Goal: Task Accomplishment & Management: Manage account settings

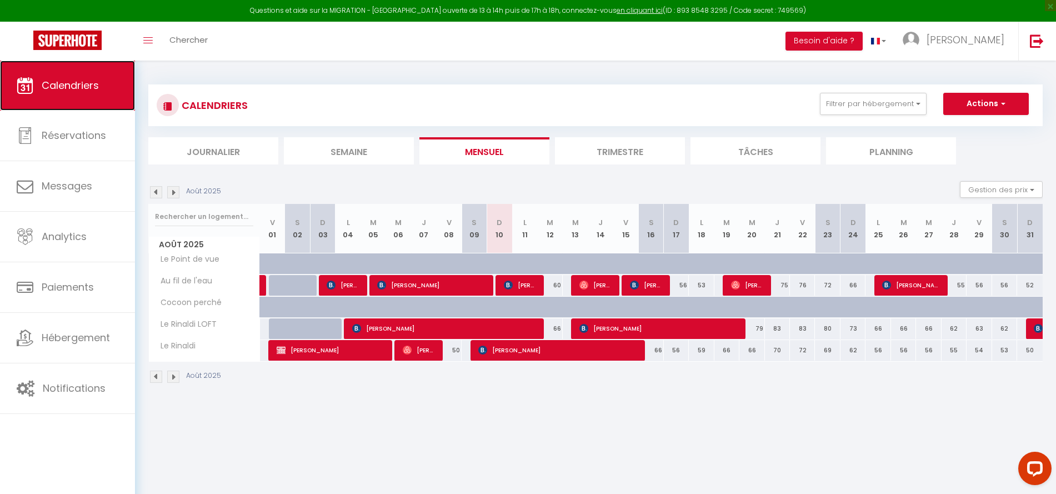
click at [72, 84] on span "Calendriers" at bounding box center [70, 85] width 57 height 14
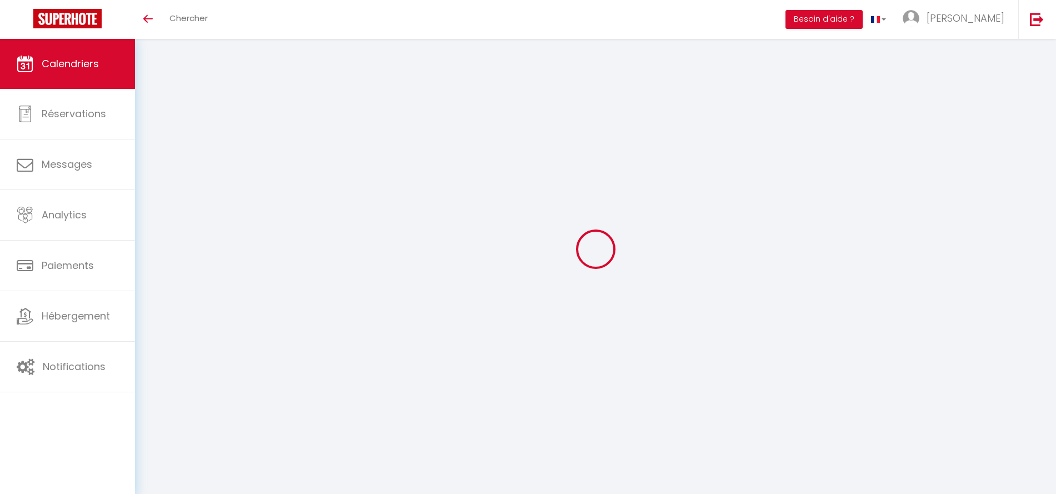
select select
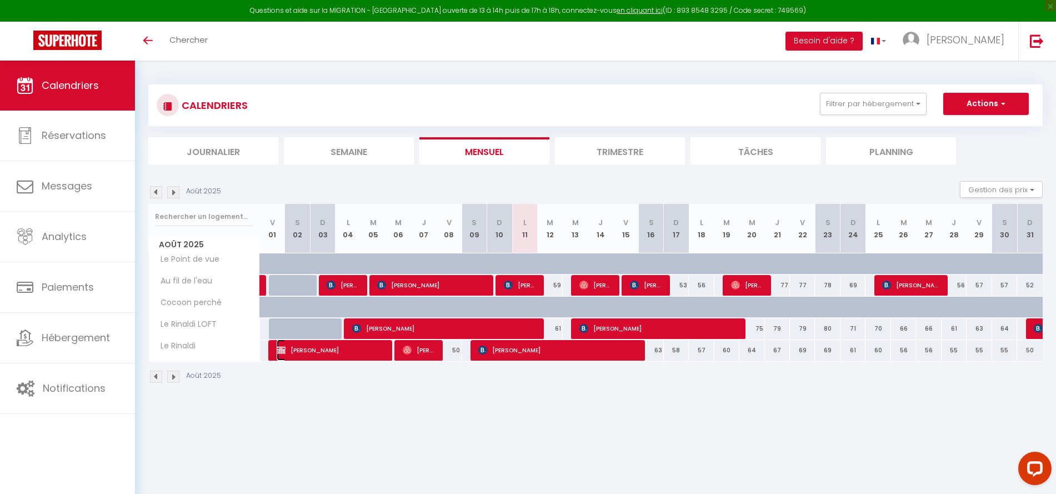
click at [332, 350] on span "[PERSON_NAME]" at bounding box center [331, 349] width 108 height 21
select select "OK"
select select "KO"
select select "0"
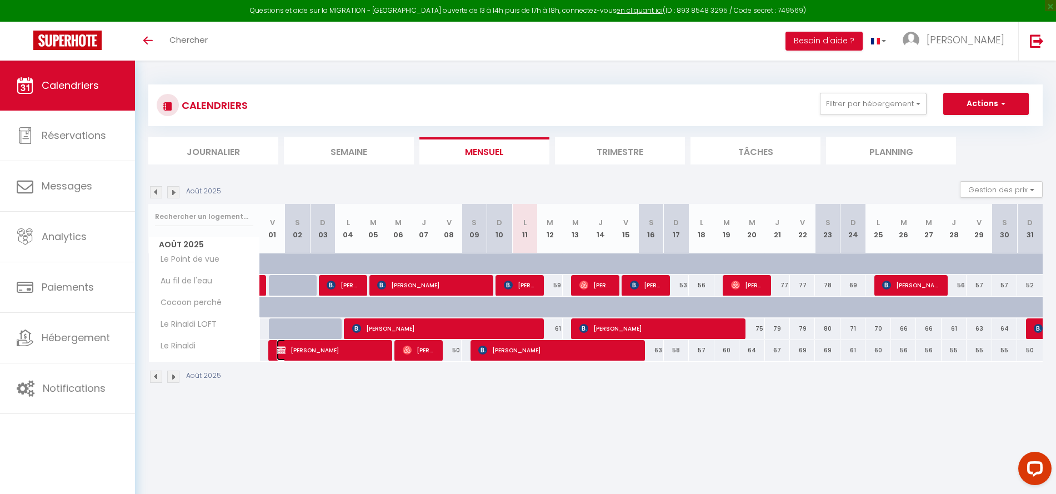
select select "1"
select select
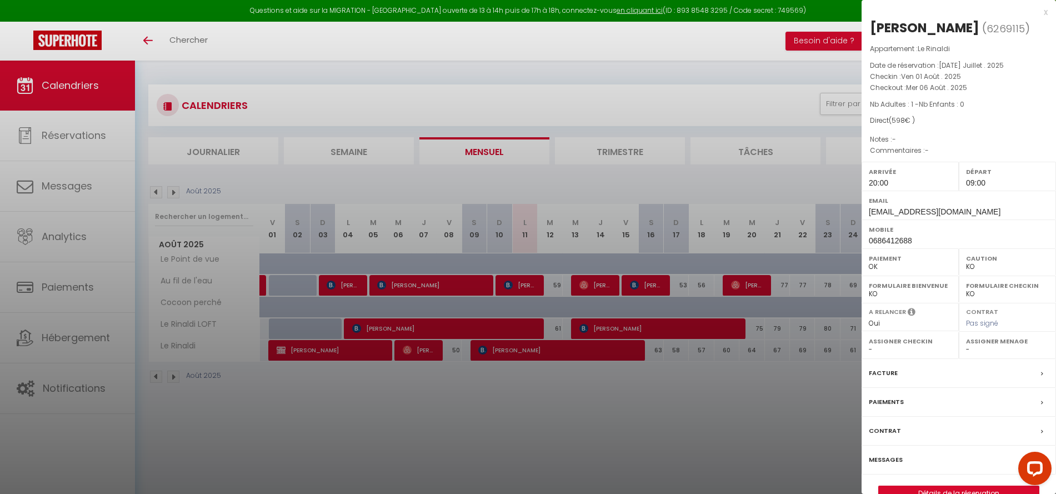
click at [395, 425] on div at bounding box center [528, 247] width 1056 height 494
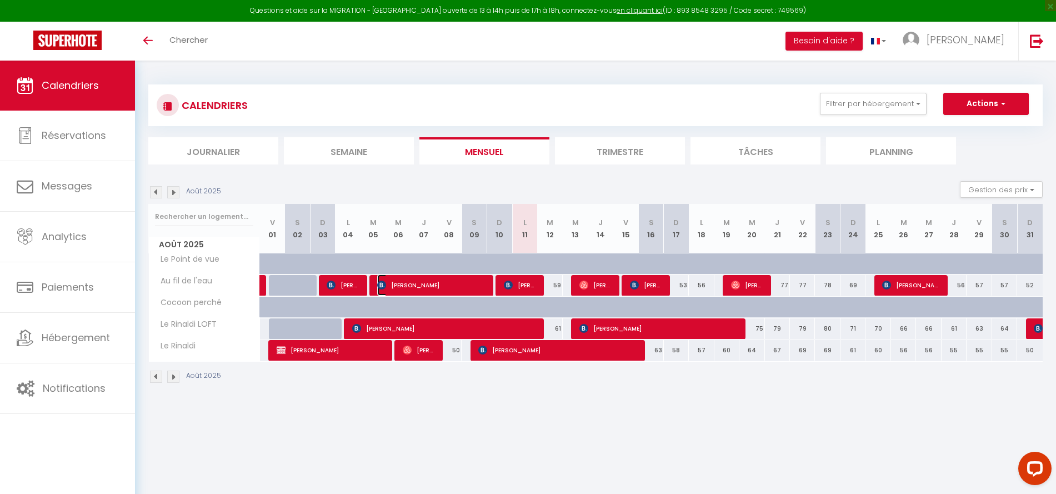
click at [452, 288] on span "[PERSON_NAME]" at bounding box center [431, 284] width 108 height 21
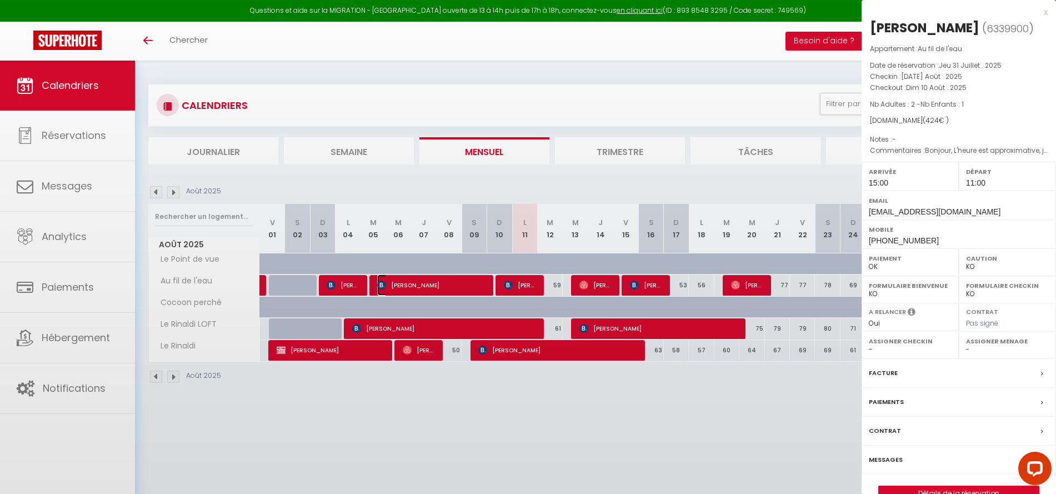
select select "OK"
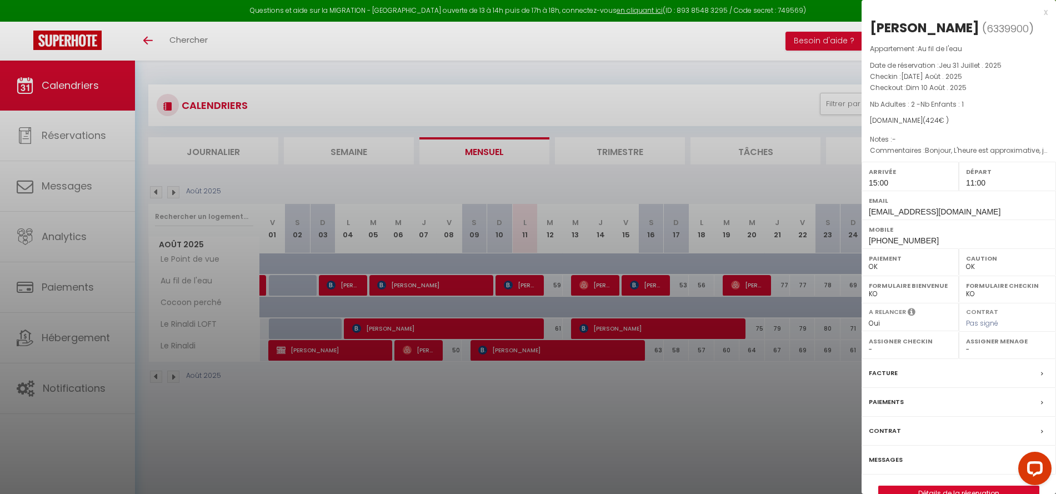
click at [469, 435] on div at bounding box center [528, 247] width 1056 height 494
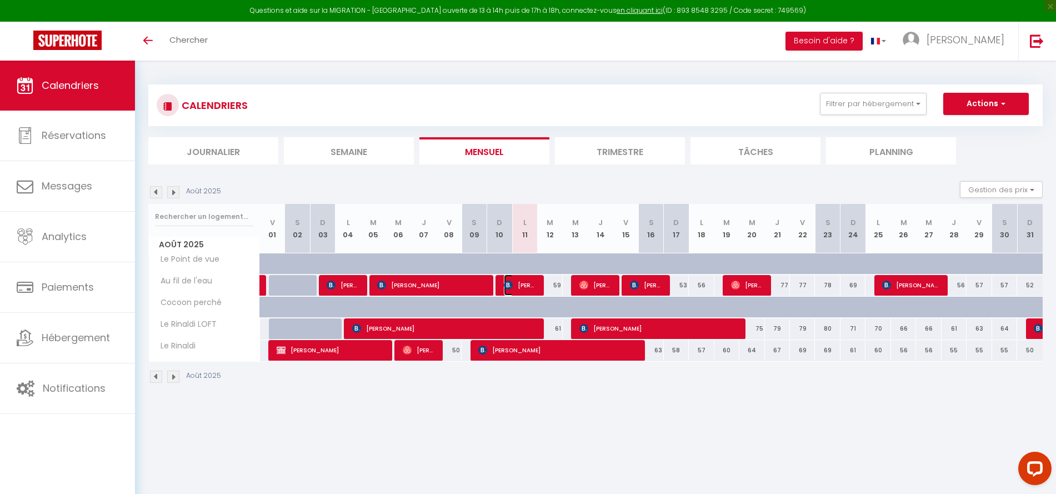
click at [524, 281] on span "[PERSON_NAME]" at bounding box center [520, 284] width 33 height 21
select select "0"
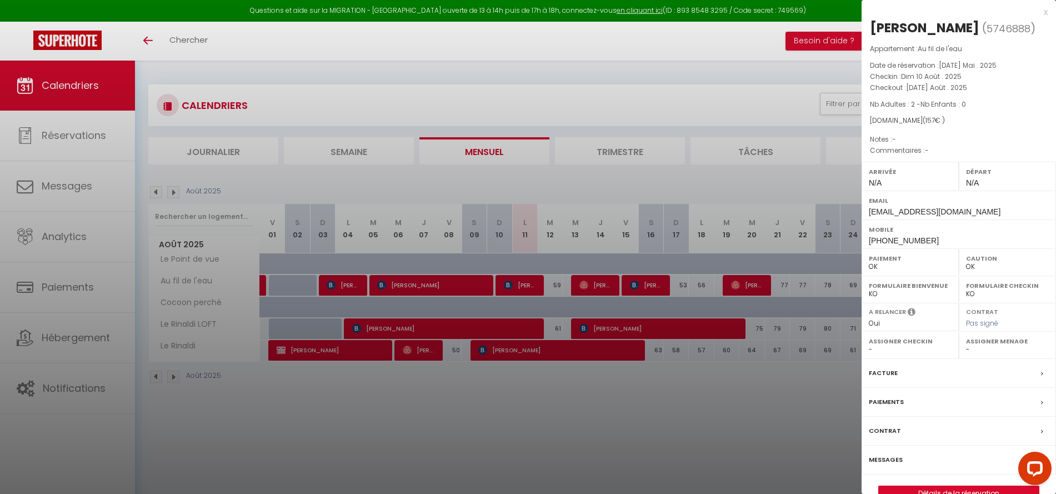
click at [516, 434] on div at bounding box center [528, 247] width 1056 height 494
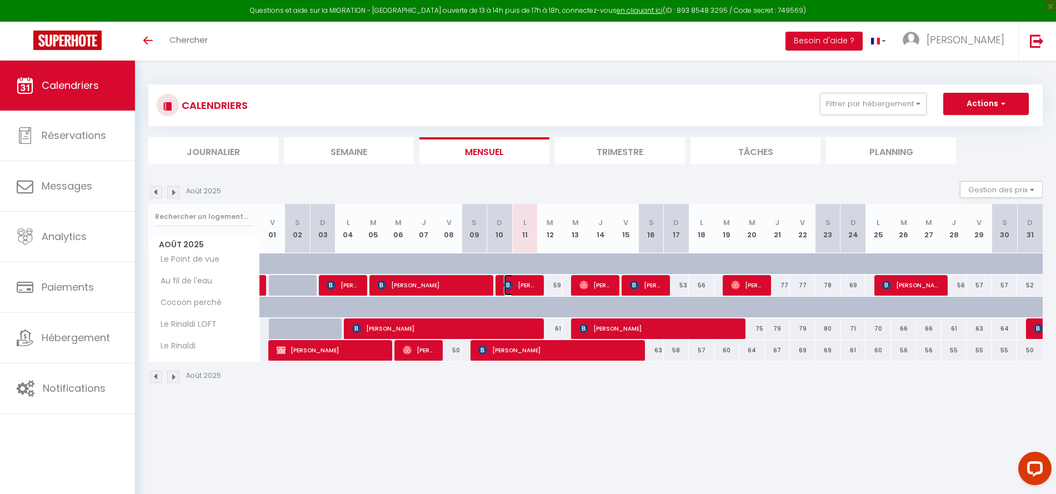
click at [530, 284] on span "[PERSON_NAME]" at bounding box center [520, 284] width 33 height 21
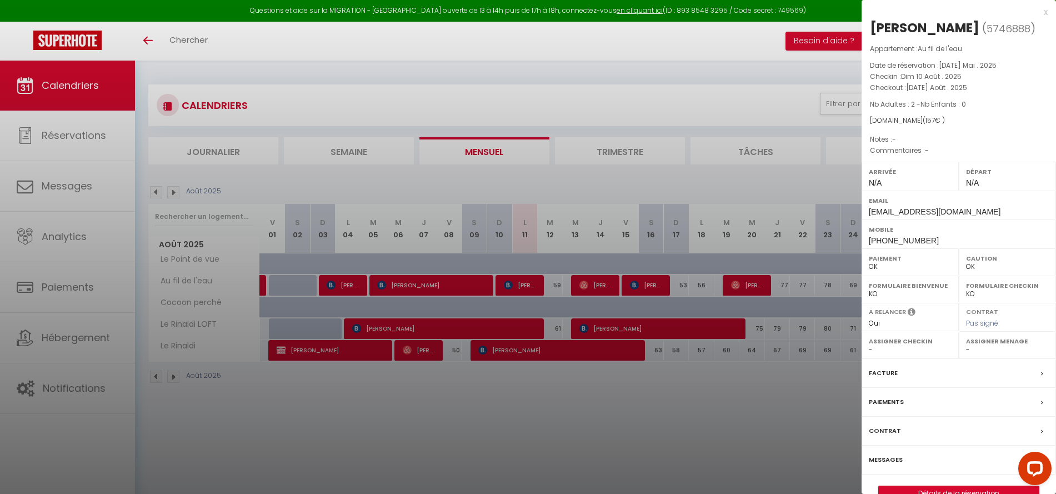
click at [994, 210] on div "Email iadam.483933@guest.booking.com" at bounding box center [958, 204] width 194 height 29
copy div "[EMAIL_ADDRESS][DOMAIN_NAME]"
click at [566, 430] on div at bounding box center [528, 247] width 1056 height 494
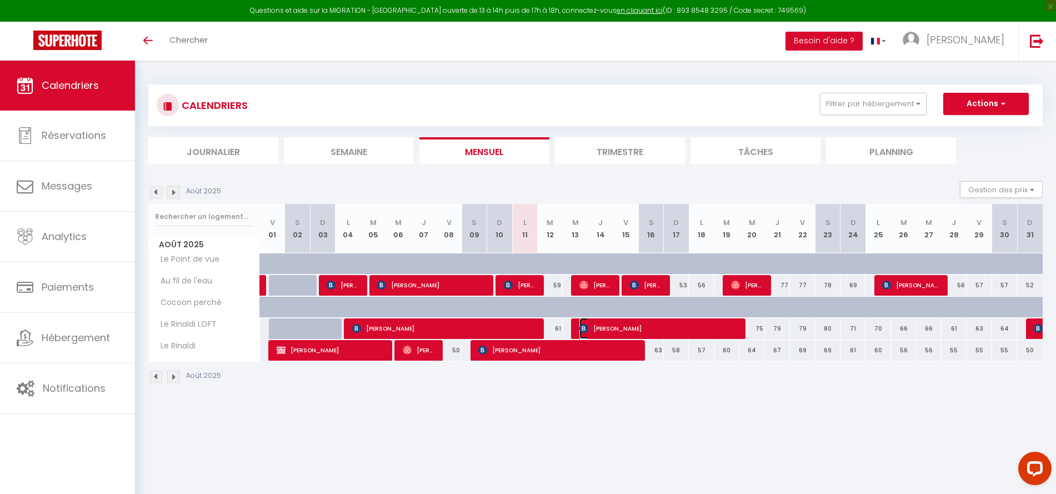
click at [606, 326] on span "[PERSON_NAME]" at bounding box center [658, 328] width 158 height 21
select select "KO"
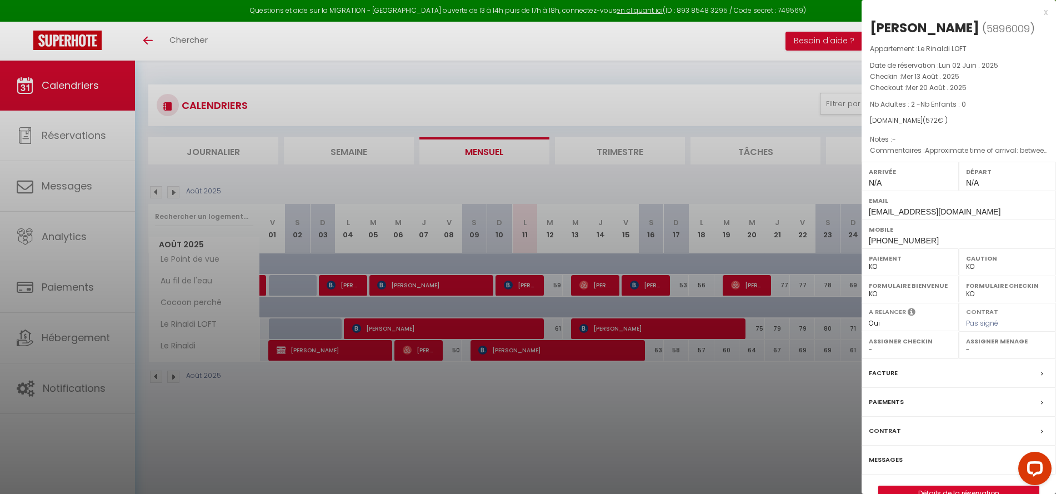
click at [989, 211] on span "sgaile.416599@guest.booking.com" at bounding box center [935, 211] width 132 height 9
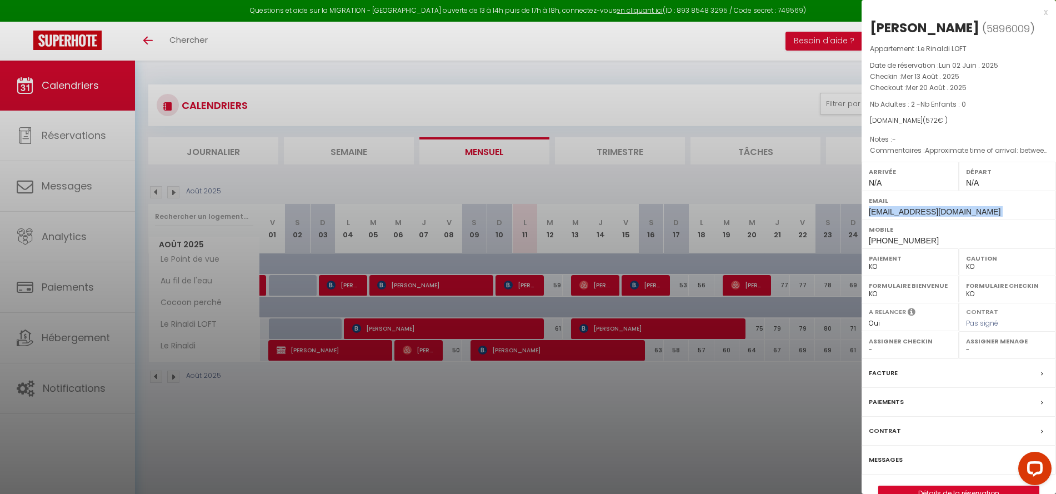
copy div "sgaile.416599@guest.booking.com"
click at [564, 414] on div at bounding box center [528, 247] width 1056 height 494
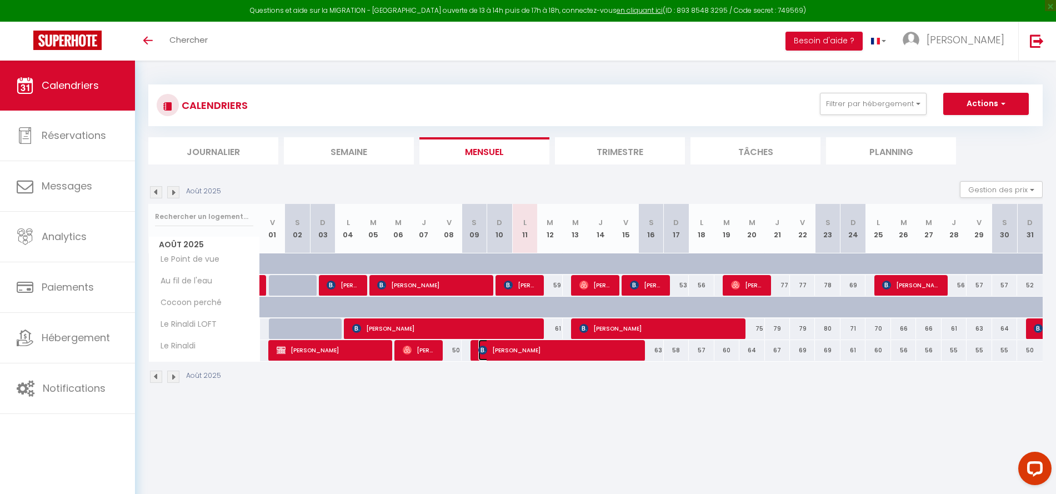
click at [528, 347] on span "[PERSON_NAME]" at bounding box center [557, 349] width 158 height 21
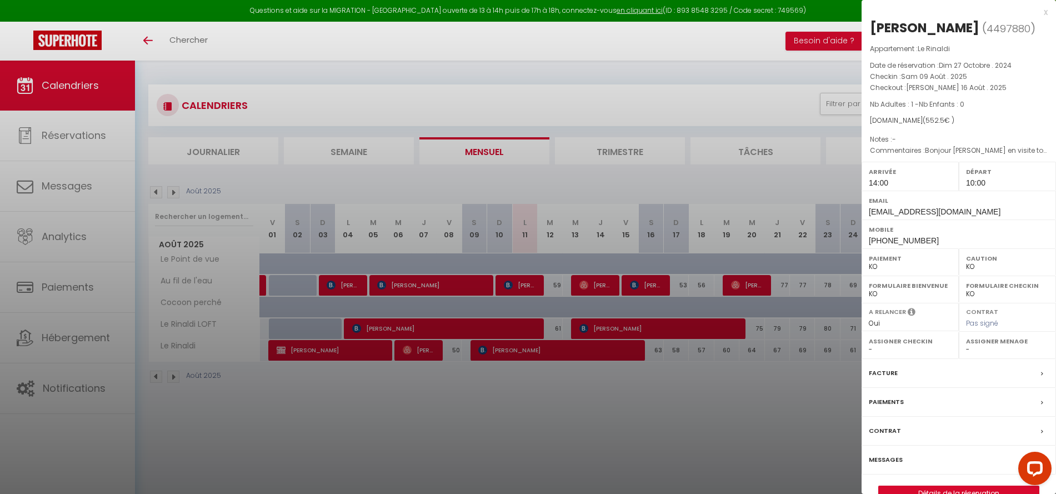
click at [988, 212] on span "ncaer.618105@guest.booking.com" at bounding box center [935, 211] width 132 height 9
click at [988, 213] on span "ncaer.618105@guest.booking.com" at bounding box center [935, 211] width 132 height 9
copy div "ncaer.618105@guest.booking.com"
drag, startPoint x: 1014, startPoint y: 28, endPoint x: 872, endPoint y: 28, distance: 141.1
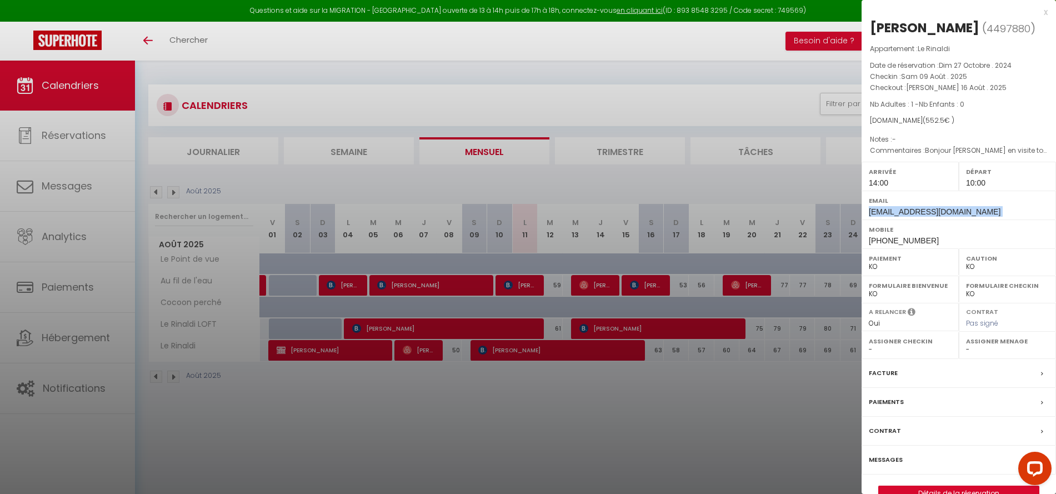
click at [872, 28] on h2 "Nathalie Caer ( 4497880 )" at bounding box center [959, 28] width 178 height 19
copy h2 "Nathalie Caer ( 4497880 )"
